Goal: Information Seeking & Learning: Find specific fact

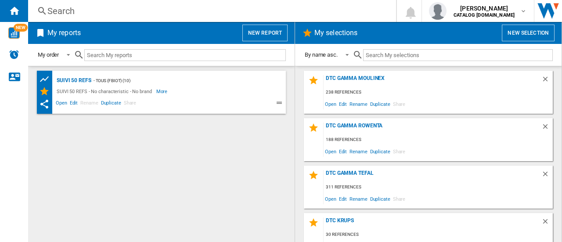
click at [63, 7] on div "Search" at bounding box center [210, 11] width 326 height 12
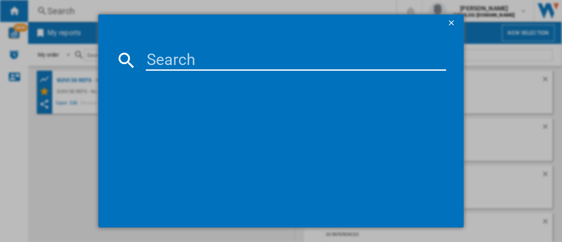
click at [168, 58] on input at bounding box center [296, 60] width 300 height 21
type input "FV9839"
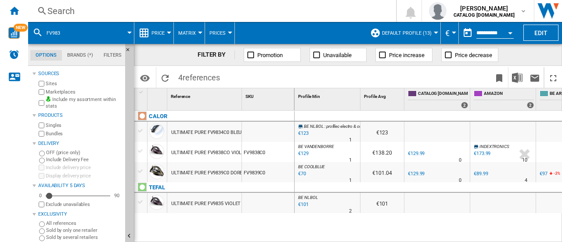
click at [67, 13] on div "Search" at bounding box center [210, 11] width 326 height 12
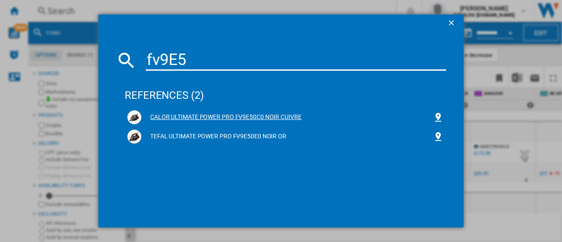
type input "fv9E5"
click at [233, 119] on div "CALOR ULTIMATE POWER PRO FV9E50C0 NOIR CUIVRE" at bounding box center [287, 117] width 292 height 9
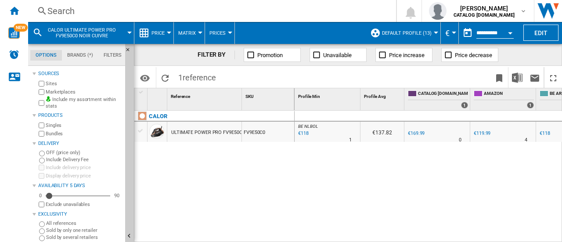
click at [173, 7] on div "Search" at bounding box center [210, 11] width 326 height 12
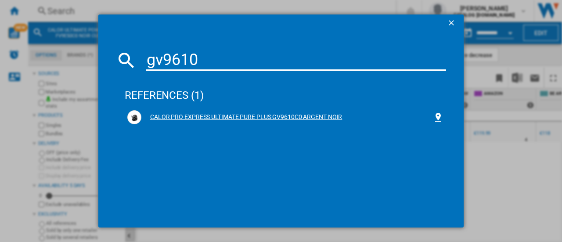
type input "gv9610"
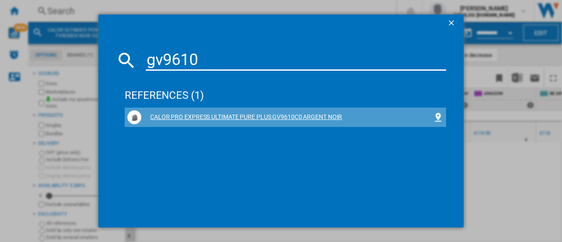
click at [249, 119] on div "CALOR PRO EXPRESS ULTIMATE PURE PLUS GV9610C0 ARGENT NOIR" at bounding box center [287, 117] width 292 height 9
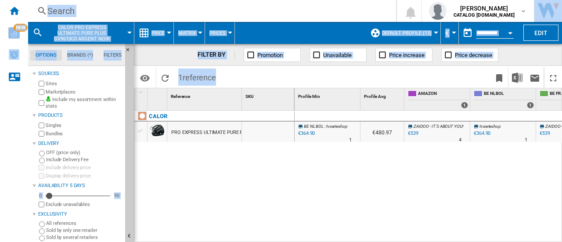
drag, startPoint x: 412, startPoint y: 237, endPoint x: 499, endPoint y: 245, distance: 87.8
click at [499, 242] on html "In order to access Insight, please log out and log in again OK NEW Search Searc…" at bounding box center [281, 121] width 562 height 242
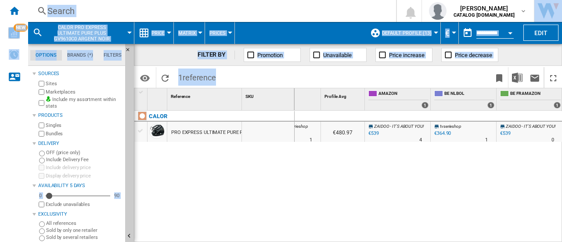
click at [481, 203] on div "BE NL BOL : tvserieshop -1.0 % €364.90 % N/A 1 BE NL BOL : tvserieshop €480.97 …" at bounding box center [429, 177] width 268 height 132
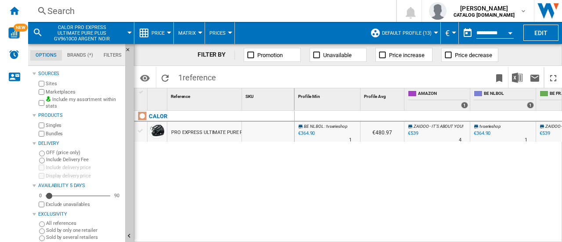
click at [310, 184] on div "BE NL BOL : tvserieshop -1.0 % €364.90 % N/A 1 BE NL BOL : tvserieshop €480.97 …" at bounding box center [429, 177] width 268 height 132
click at [444, 176] on div "BE NL BOL : tvserieshop -1.0 % €364.90 % N/A 1 BE NL BOL : tvserieshop €480.97 …" at bounding box center [429, 177] width 268 height 132
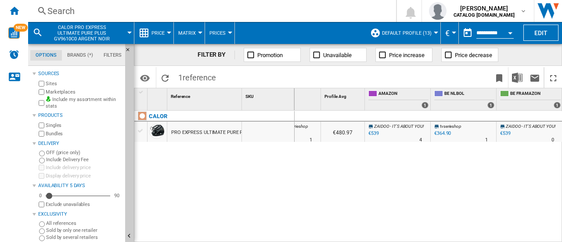
click at [462, 226] on div "BE NL BOL : tvserieshop -1.0 % €364.90 % N/A 1 BE NL BOL : tvserieshop €480.97 …" at bounding box center [429, 177] width 268 height 132
click at [61, 11] on div "Search" at bounding box center [210, 11] width 326 height 12
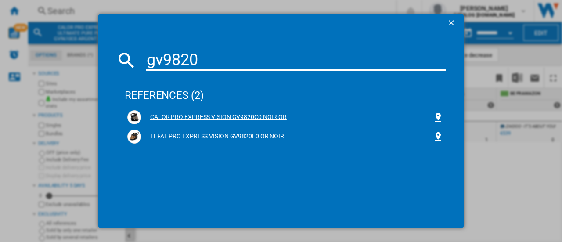
type input "gv9820"
click at [235, 114] on div "CALOR PRO EXPRESS VISION GV9820C0 NOIR OR" at bounding box center [287, 117] width 292 height 9
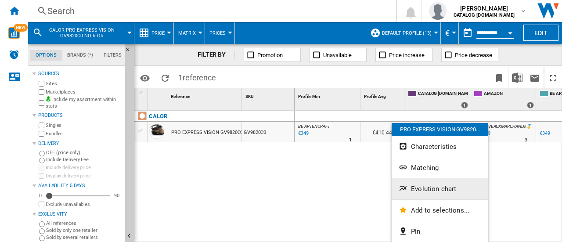
click at [449, 191] on span "Evolution chart" at bounding box center [433, 189] width 45 height 8
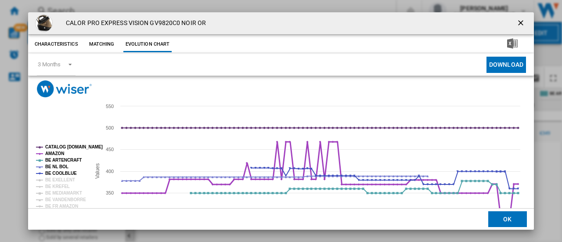
click at [59, 155] on tspan "AMAZON" at bounding box center [54, 153] width 19 height 5
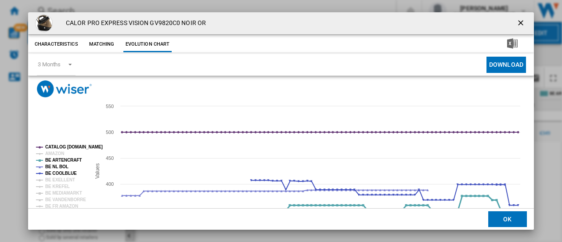
click at [60, 159] on tspan "BE ARTENCRAFT" at bounding box center [63, 160] width 36 height 5
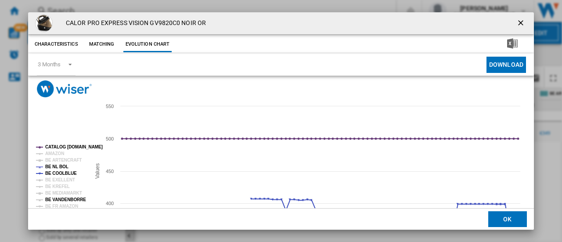
click at [61, 198] on tspan "BE VANDENBORRE" at bounding box center [65, 199] width 41 height 5
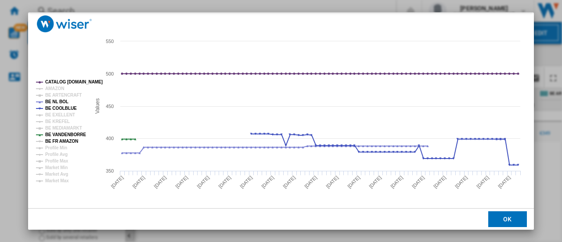
click at [51, 140] on tspan "BE FR AMAZON" at bounding box center [61, 141] width 33 height 5
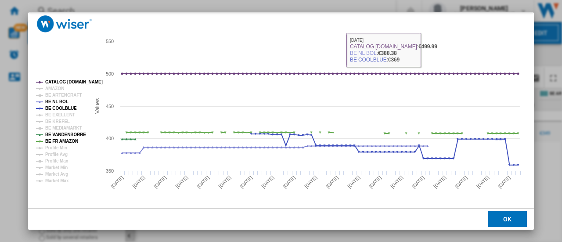
click at [547, 40] on div "CALOR PRO EXPRESS VISION GV9820C0 NOIR OR Characteristics Matching Evolution ch…" at bounding box center [281, 121] width 562 height 242
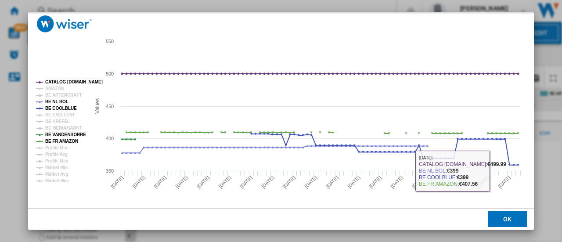
click at [497, 217] on button "OK" at bounding box center [507, 219] width 39 height 16
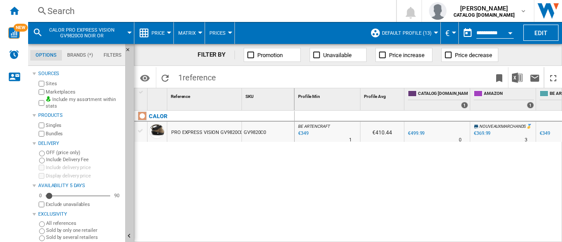
click at [131, 2] on div "Search Search 0 [PERSON_NAME] CATALOG [DOMAIN_NAME] CATALOG [DOMAIN_NAME] My se…" at bounding box center [295, 11] width 534 height 22
click at [131, 7] on div "Search" at bounding box center [210, 11] width 326 height 12
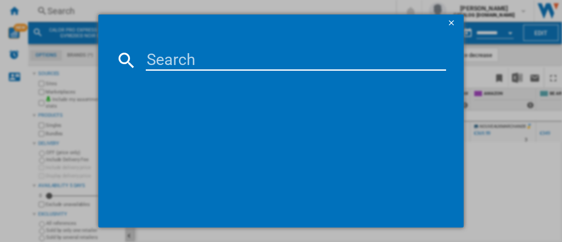
click at [165, 67] on input at bounding box center [296, 60] width 300 height 21
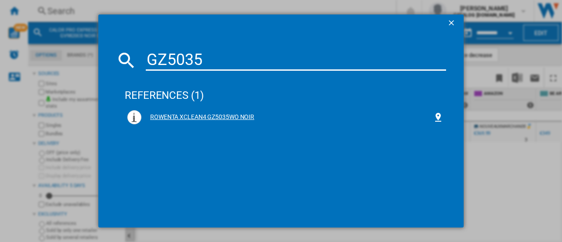
type input "GZ5035"
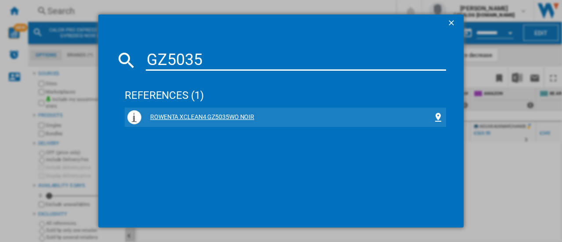
click at [218, 113] on div "ROWENTA XCLEAN4 GZ5035WO NOIR" at bounding box center [287, 117] width 292 height 9
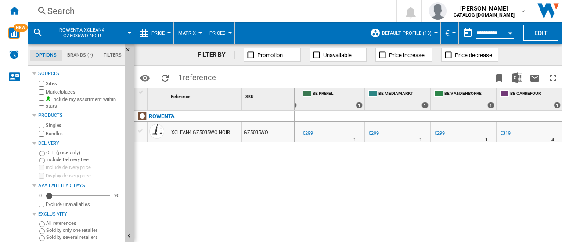
scroll to position [0, 275]
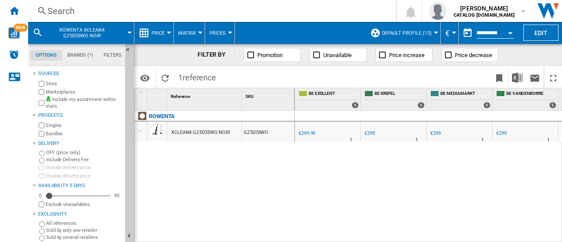
click at [60, 7] on div "Search" at bounding box center [210, 11] width 326 height 12
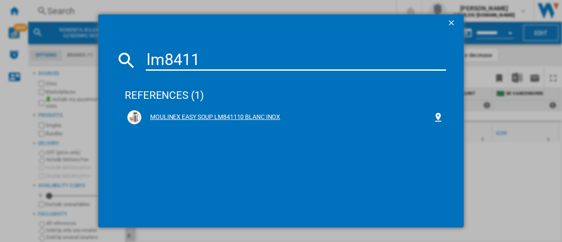
type input "lm8411"
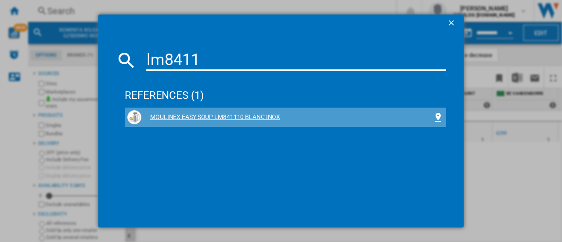
click at [257, 114] on div "MOULINEX EASY SOUP LM841110 BLANC INOX" at bounding box center [287, 117] width 292 height 9
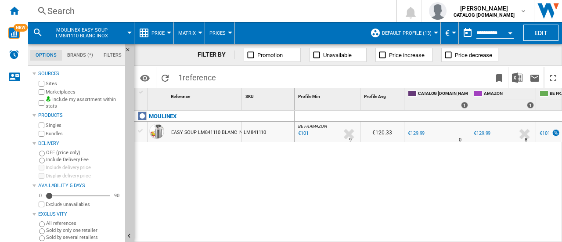
click at [68, 11] on div "Search" at bounding box center [210, 11] width 326 height 12
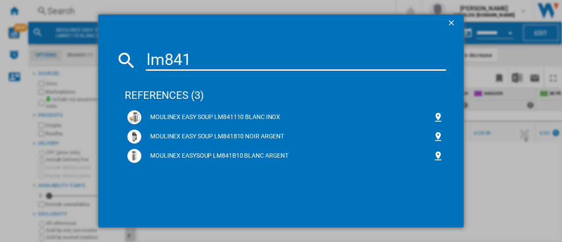
type input "lm841"
click at [68, 11] on div "lm841 references (3) MOULINEX EASY SOUP LM841110 BLANC INOX MOULINEX EASY SOUP …" at bounding box center [281, 121] width 562 height 242
click at [262, 151] on div "MOULINEX EASYSOUP LM841B10 BLANC ARGENT" at bounding box center [285, 156] width 316 height 14
click at [264, 155] on div "MOULINEX EASYSOUP LM841B10 BLANC ARGENT" at bounding box center [287, 156] width 292 height 9
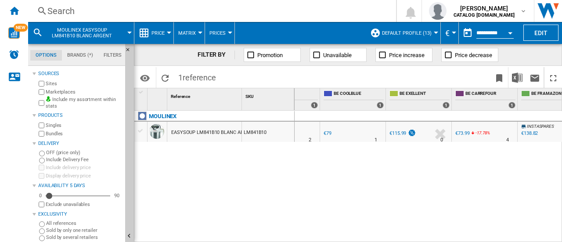
scroll to position [0, 271]
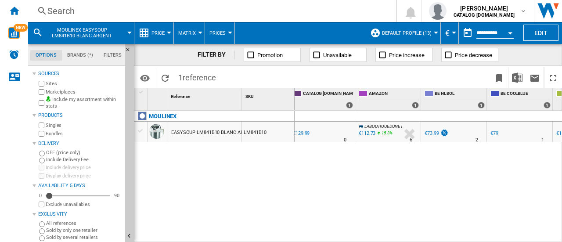
click at [395, 184] on div "BE NL BOL : BE NL BOL -43.1 % €73.99 % N/A 2 BE NL BOL : BE NL BOL €103.50 0.0 …" at bounding box center [429, 177] width 268 height 132
